Goal: Task Accomplishment & Management: Manage account settings

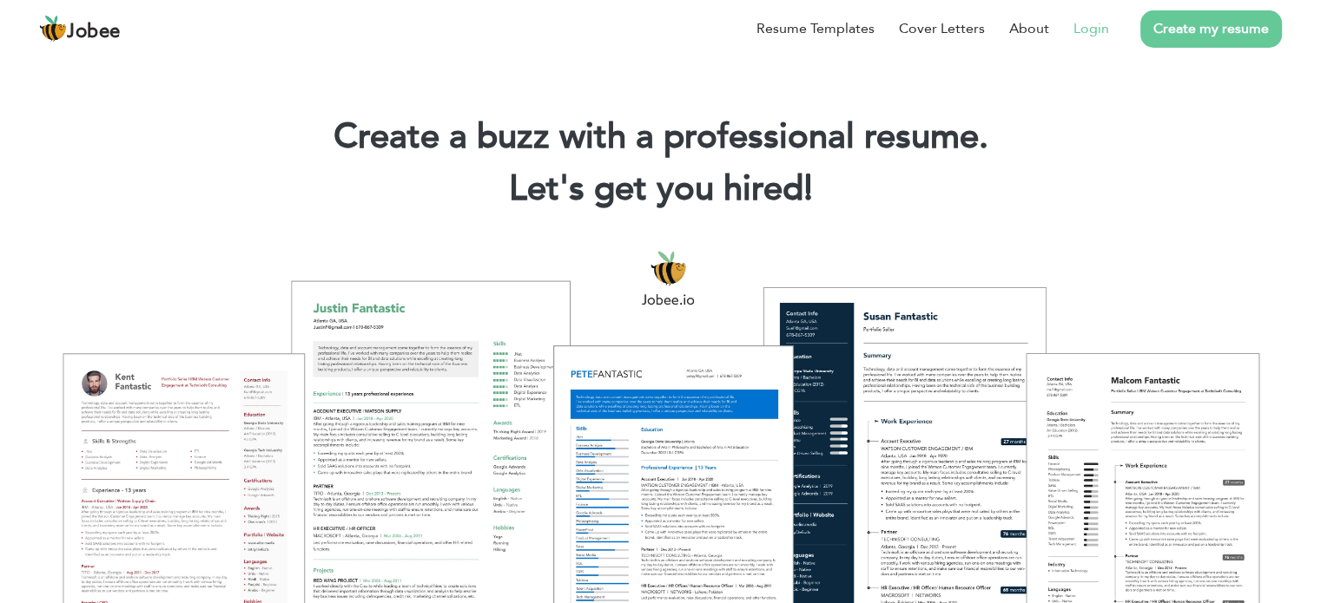
click at [1099, 22] on link "Login" at bounding box center [1091, 28] width 36 height 21
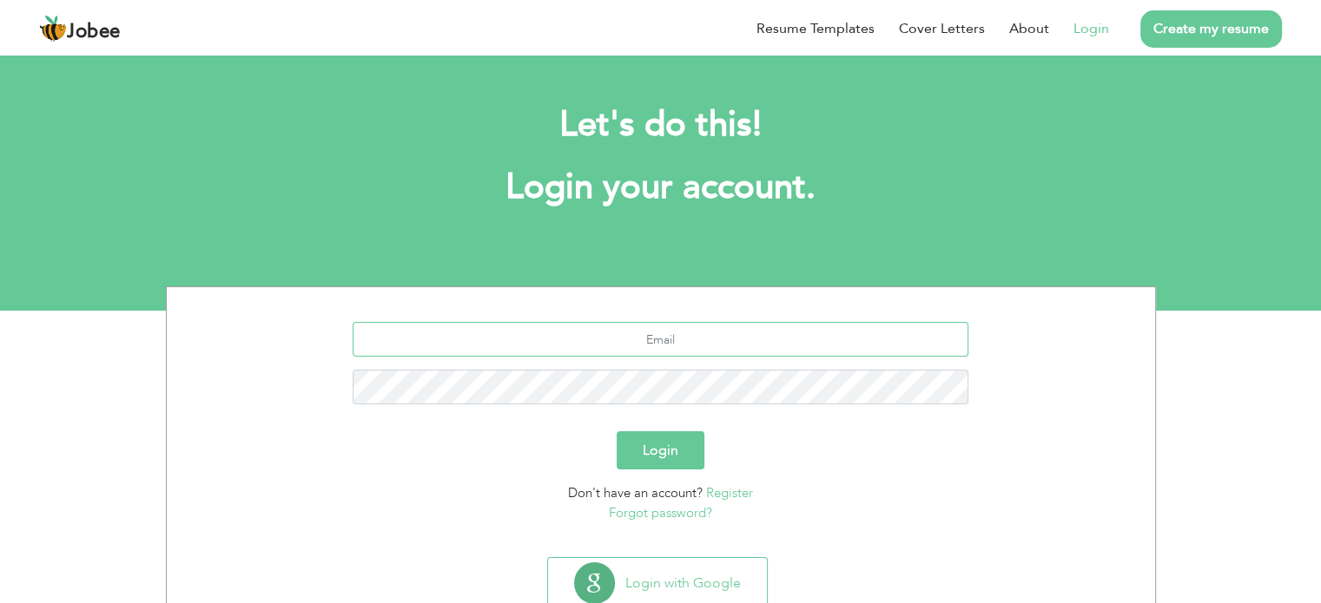
click at [663, 333] on input "text" at bounding box center [660, 339] width 616 height 35
type input "nimrazakir1@gmail.com"
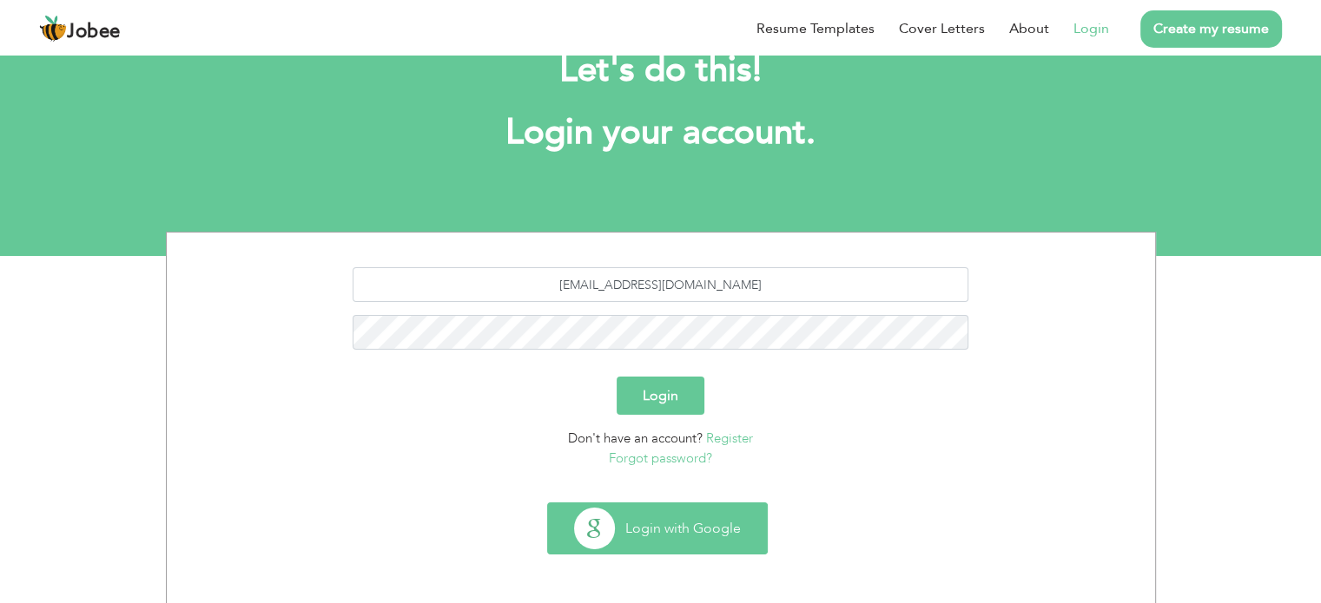
click at [648, 511] on button "Login with Google" at bounding box center [657, 529] width 219 height 50
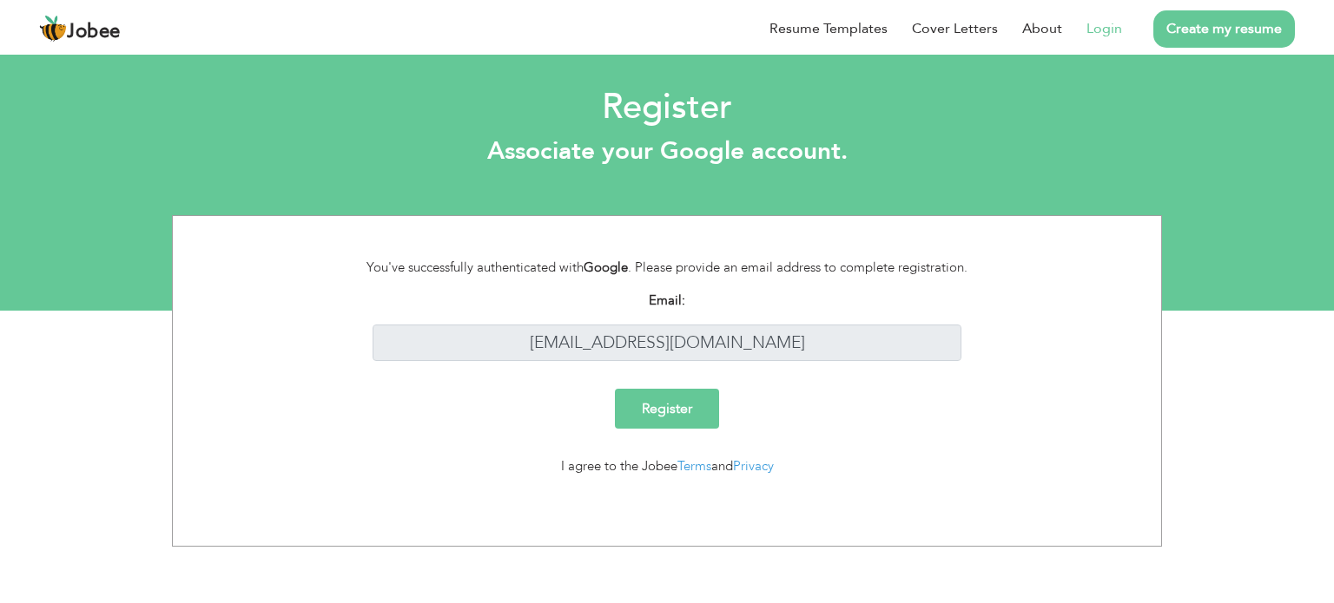
click at [684, 401] on input "Register" at bounding box center [667, 409] width 104 height 40
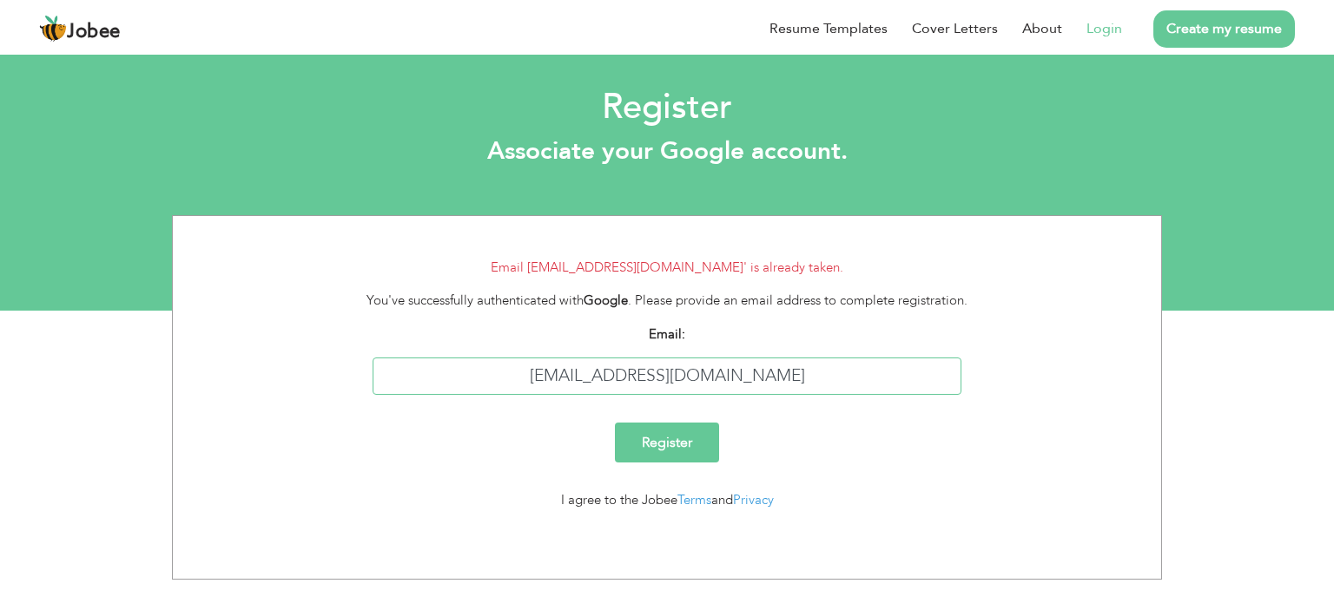
click at [741, 385] on input "[EMAIL_ADDRESS][DOMAIN_NAME]" at bounding box center [667, 376] width 590 height 37
type input "m"
click at [1108, 30] on link "Login" at bounding box center [1104, 28] width 36 height 21
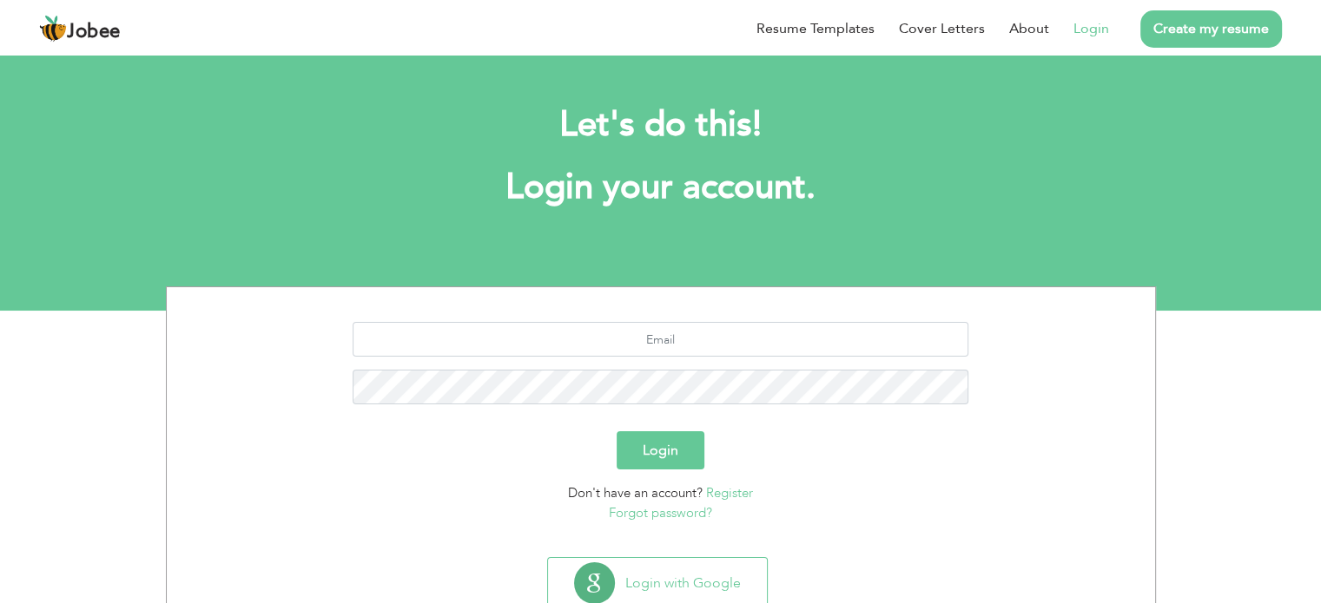
scroll to position [55, 0]
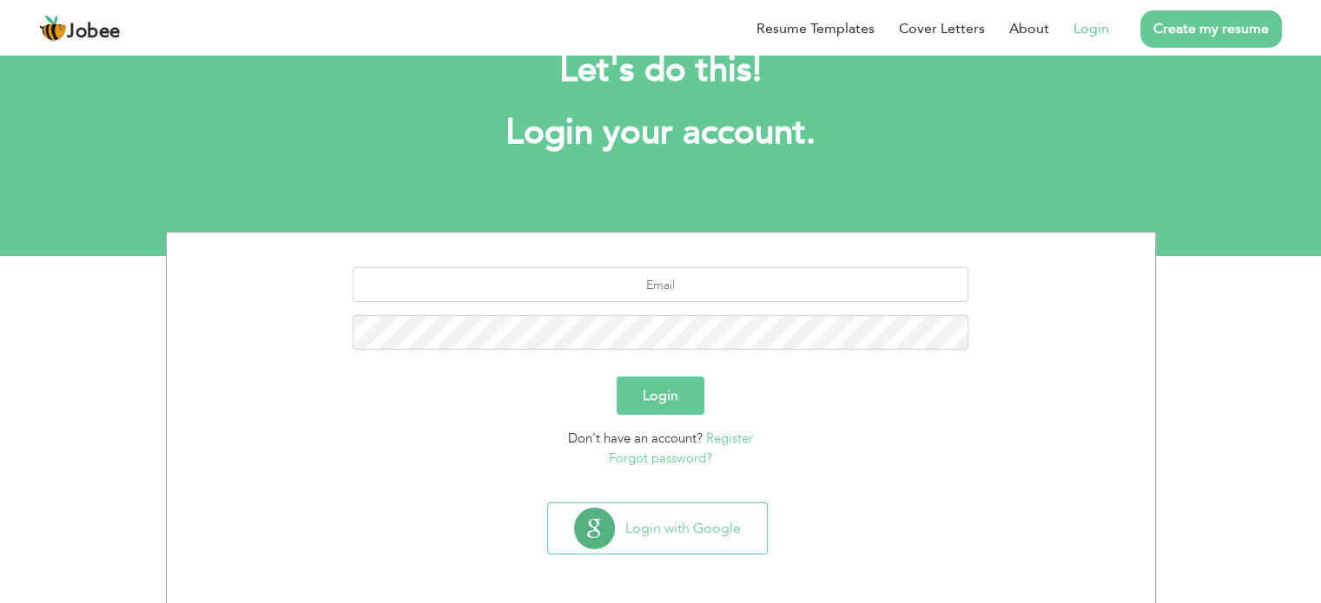
click at [678, 461] on link "Forgot password?" at bounding box center [660, 458] width 103 height 17
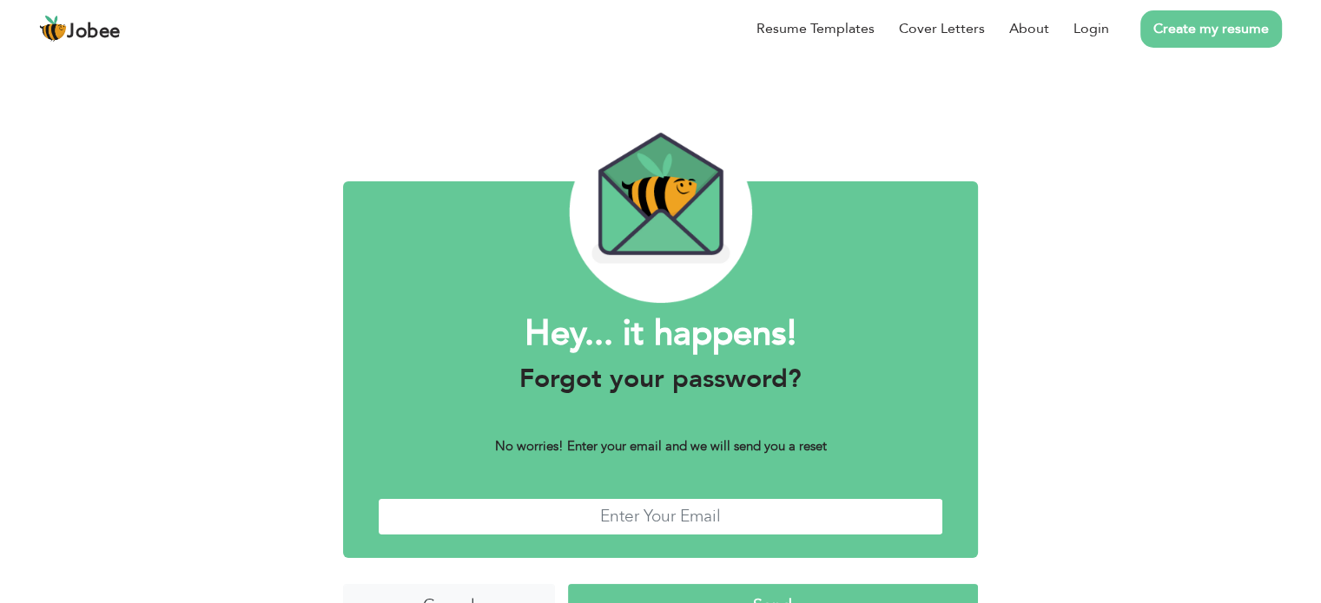
click at [629, 530] on input "text" at bounding box center [660, 516] width 565 height 37
type input "[EMAIL_ADDRESS][DOMAIN_NAME]"
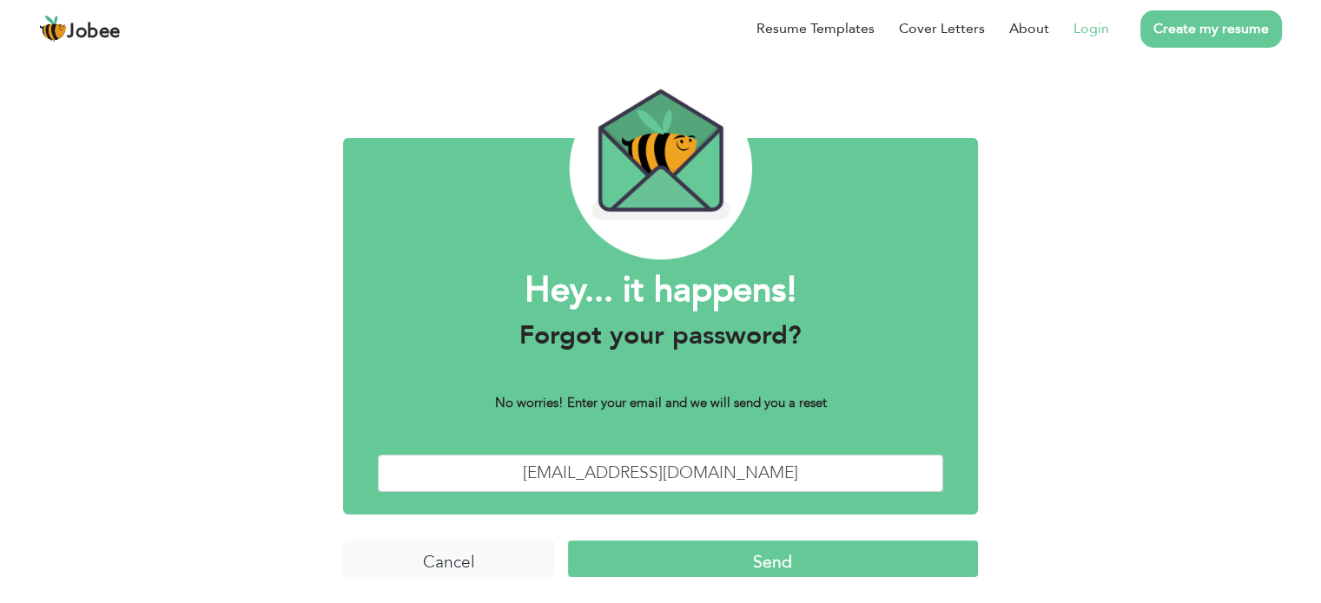
click at [1091, 29] on link "Login" at bounding box center [1091, 28] width 36 height 21
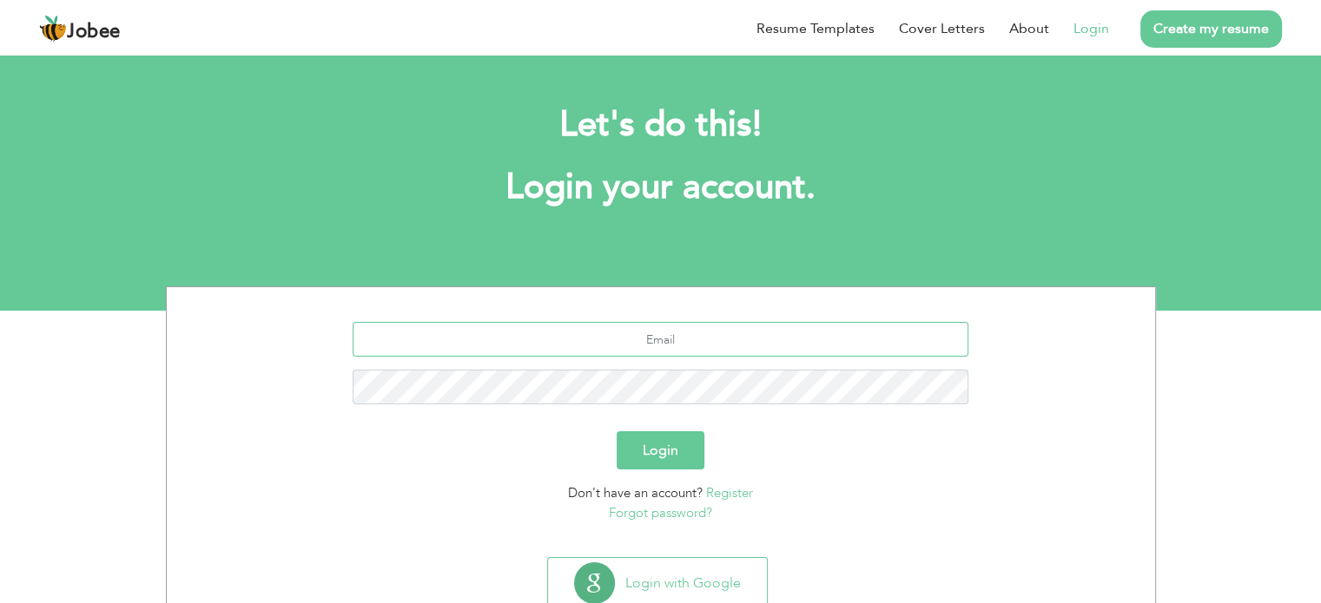
click at [688, 338] on input "text" at bounding box center [660, 339] width 616 height 35
click at [736, 353] on input "nimrazakir1@gmail.com" at bounding box center [660, 339] width 616 height 35
type input "heygmyup@gmail.com"
click at [670, 442] on button "Login" at bounding box center [660, 451] width 88 height 38
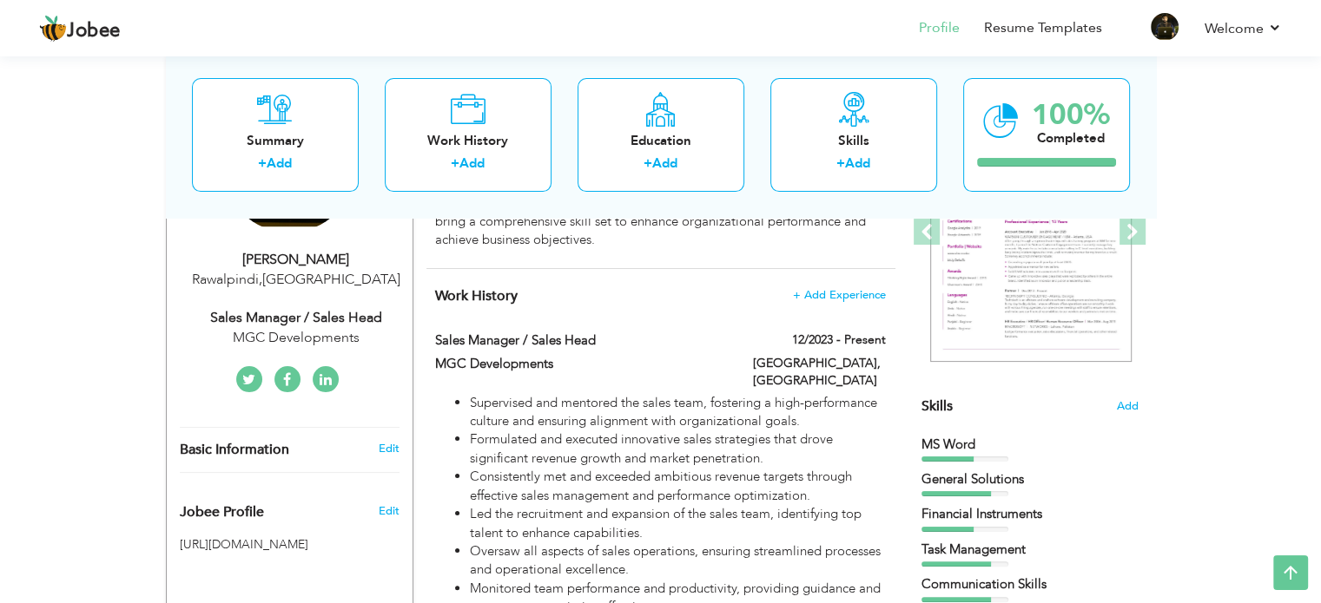
scroll to position [271, 0]
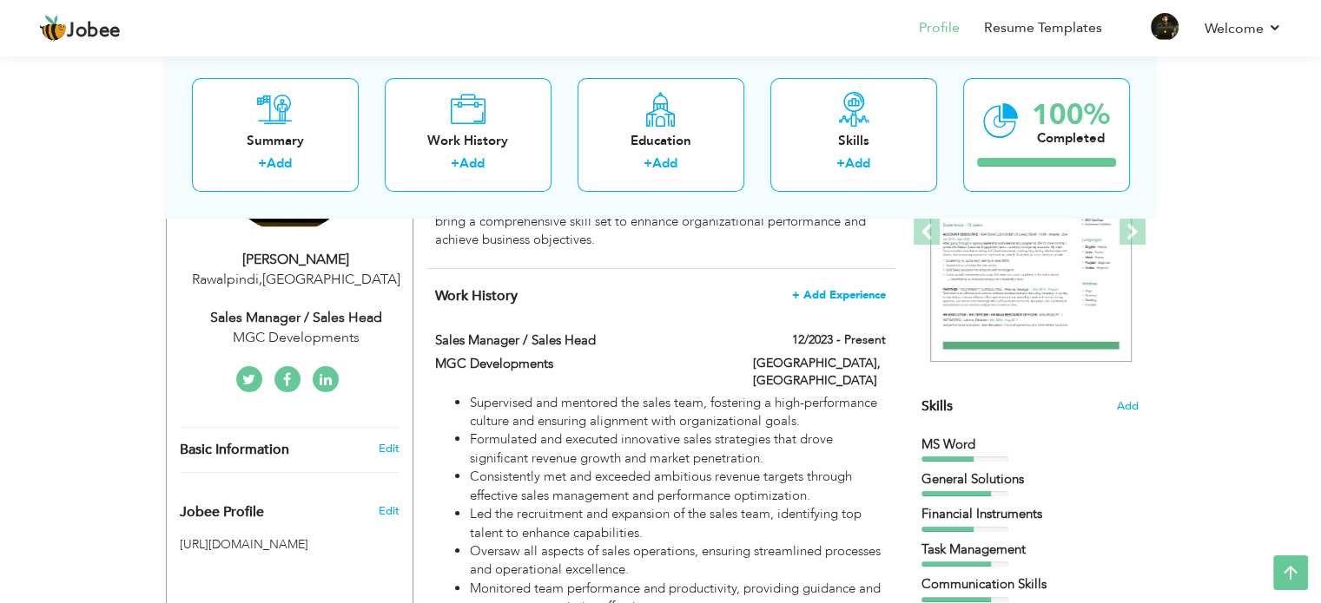
click at [853, 294] on span "+ Add Experience" at bounding box center [839, 295] width 94 height 12
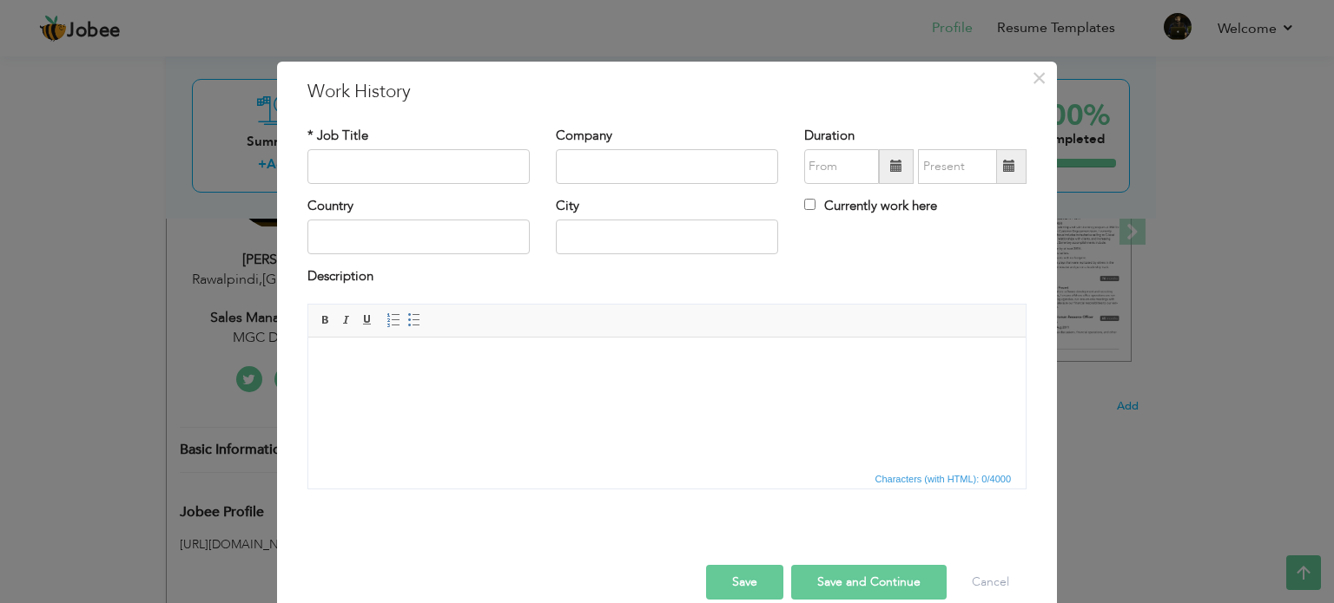
click at [816, 207] on label "Currently work here" at bounding box center [870, 206] width 133 height 18
click at [815, 207] on input "Currently work here" at bounding box center [809, 204] width 11 height 11
checkbox input "true"
click at [433, 186] on div "* Job Title" at bounding box center [418, 162] width 248 height 70
click at [430, 163] on input "text" at bounding box center [418, 166] width 222 height 35
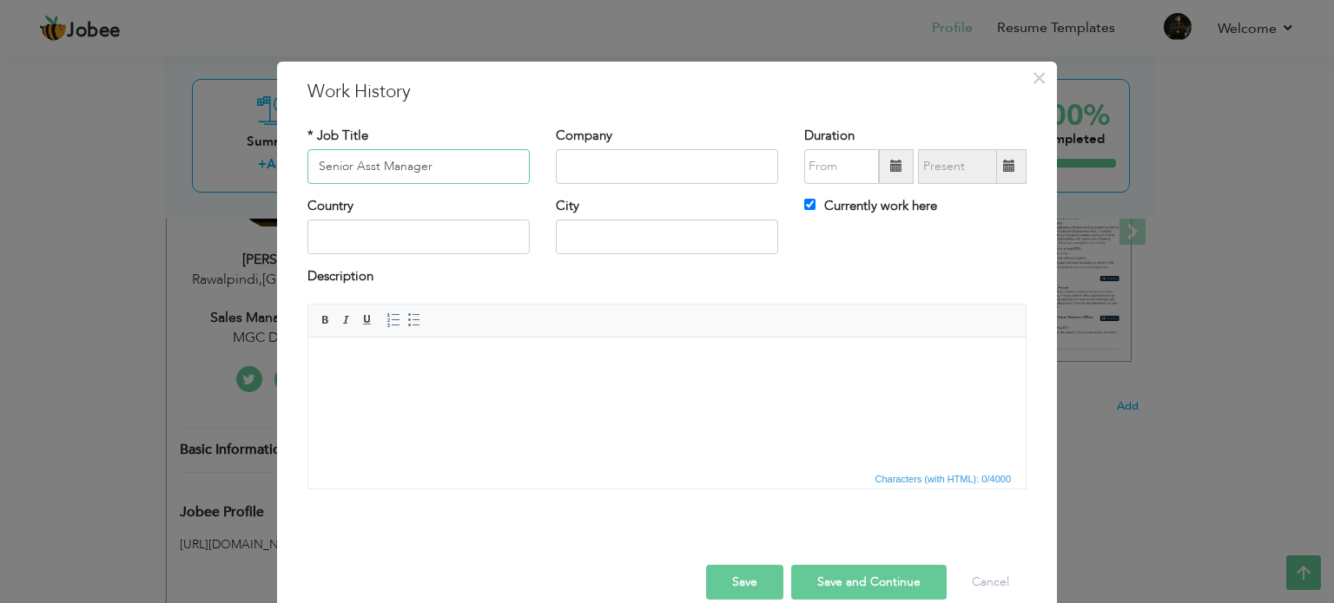
type input "Senior Asst Manager"
click at [614, 155] on input "text" at bounding box center [667, 166] width 222 height 35
click at [684, 165] on input "Frontier Works Organization (FWO)" at bounding box center [667, 166] width 222 height 35
type input "Frontier Works Organisation (FWO)"
click at [434, 245] on input "text" at bounding box center [418, 237] width 222 height 35
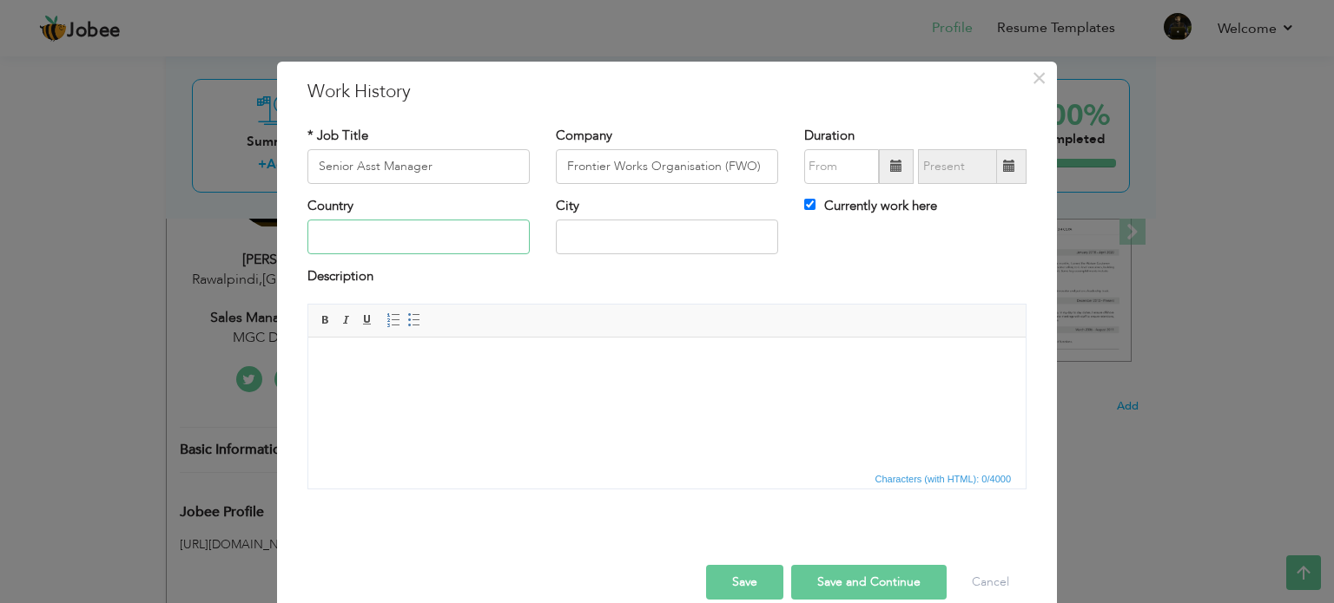
type input "Pakistan"
click at [563, 239] on input "rawalpindi" at bounding box center [667, 237] width 222 height 35
type input "Rawalpindi"
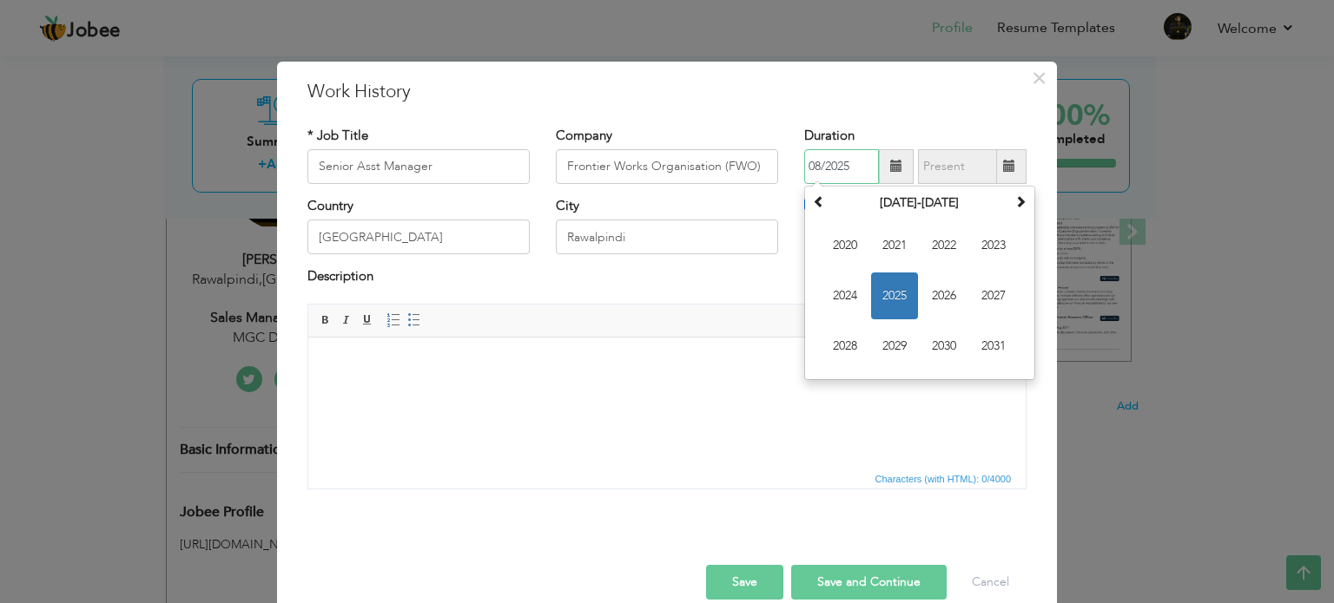
click at [843, 159] on input "08/2025" at bounding box center [841, 166] width 75 height 35
click at [876, 289] on span "2025" at bounding box center [894, 296] width 47 height 47
click at [886, 294] on span "Jun" at bounding box center [894, 296] width 47 height 47
type input "06/2025"
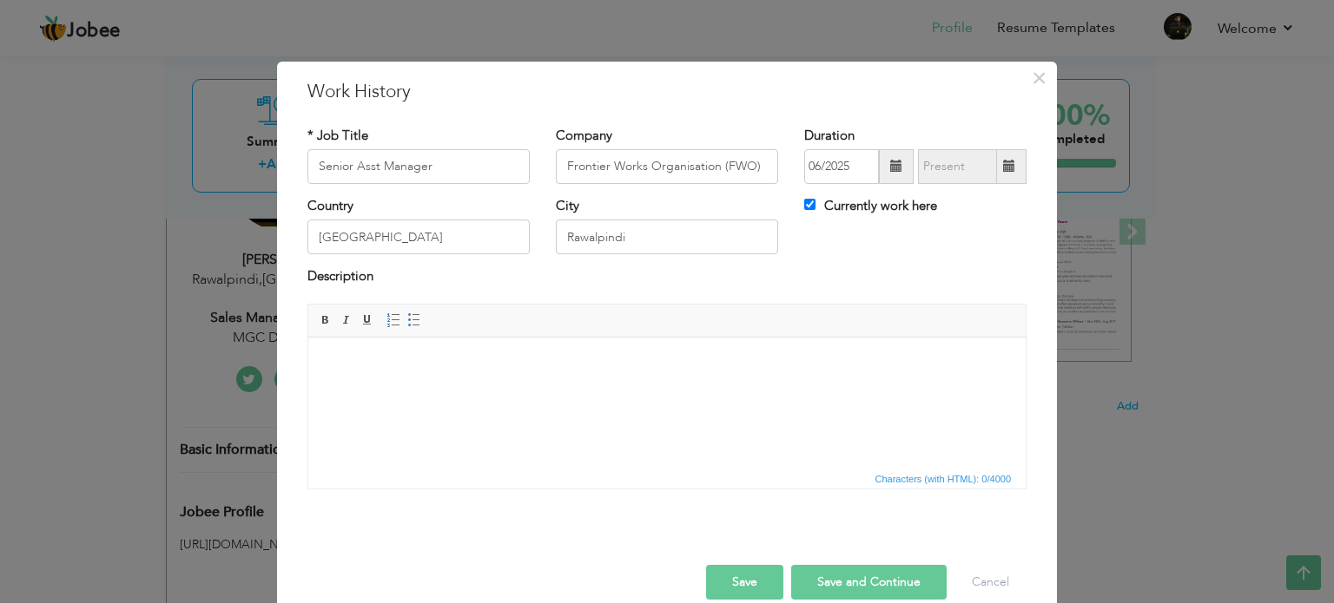
click at [625, 367] on body at bounding box center [667, 363] width 682 height 18
click at [741, 583] on button "Save" at bounding box center [744, 582] width 77 height 35
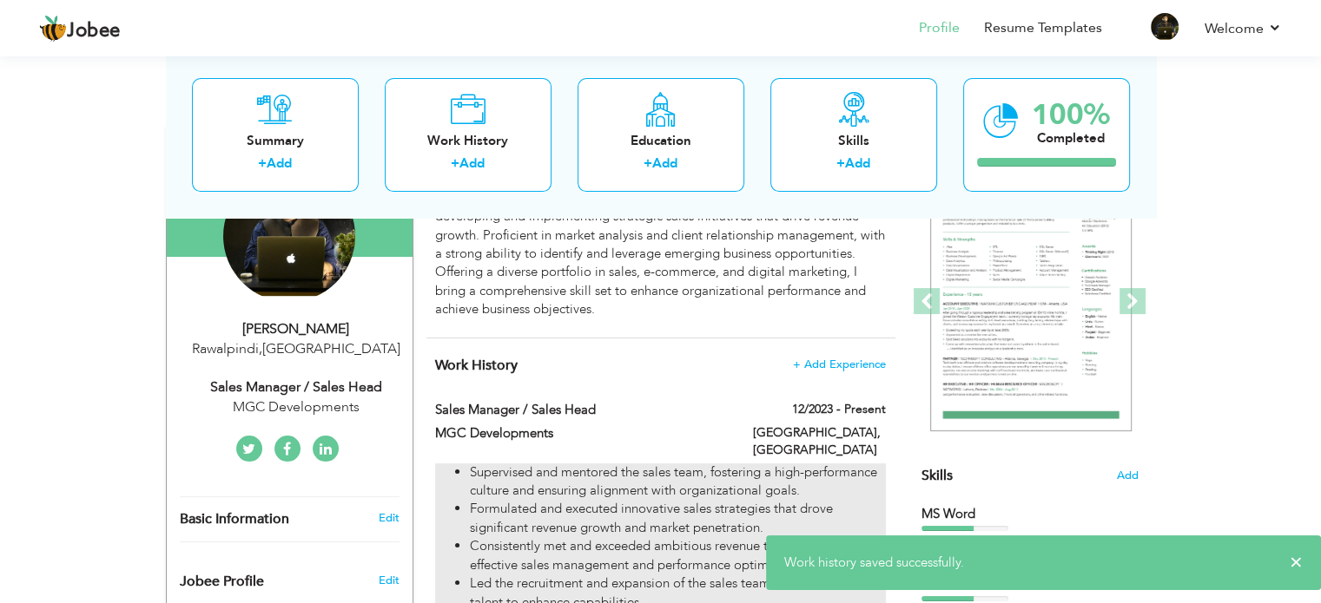
scroll to position [201, 0]
